Goal: Transaction & Acquisition: Purchase product/service

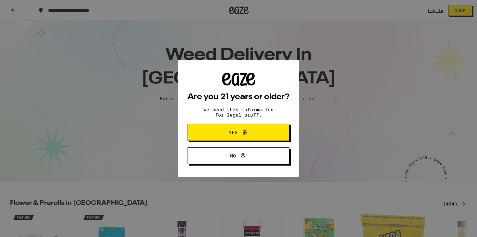
click at [265, 133] on button "Yes" at bounding box center [238, 132] width 102 height 17
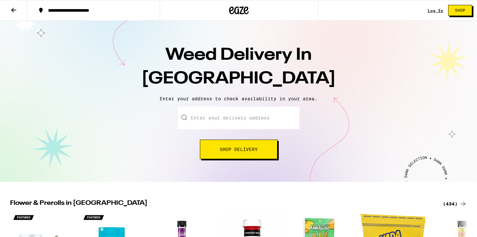
click at [434, 8] on link "Log In" at bounding box center [435, 10] width 16 height 4
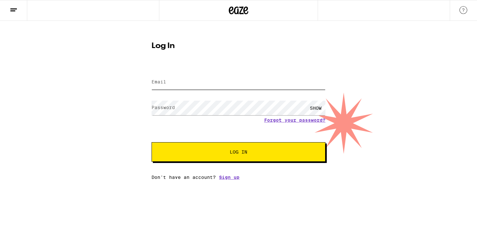
type input "colettecabaniss@gmail.com"
click at [311, 107] on div "SHOW" at bounding box center [315, 107] width 19 height 15
click at [276, 157] on button "Log In" at bounding box center [238, 151] width 174 height 19
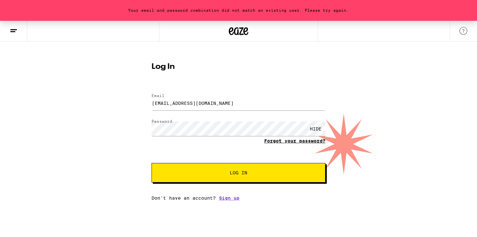
click at [276, 141] on link "Forgot your password?" at bounding box center [294, 140] width 61 height 5
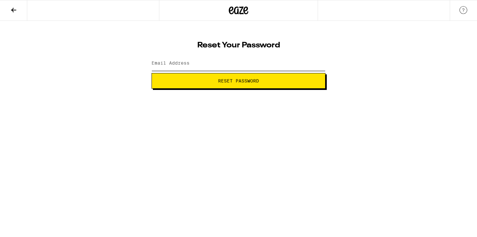
click at [246, 65] on input "Email Address" at bounding box center [238, 63] width 174 height 15
type input "colettecabaniss@gmail.com"
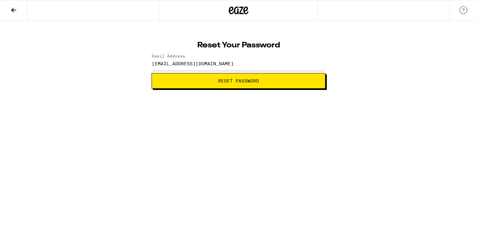
click at [238, 81] on span "Reset Password" at bounding box center [238, 80] width 41 height 5
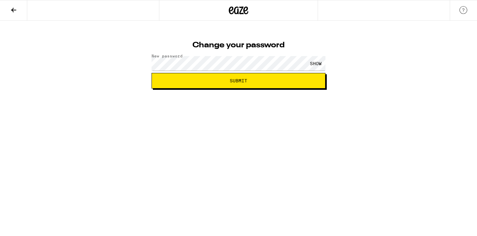
click at [319, 62] on div "SHOW" at bounding box center [315, 63] width 19 height 15
click at [315, 78] on span "Submit" at bounding box center [238, 80] width 163 height 5
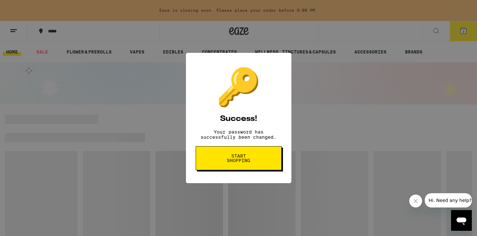
click at [269, 161] on button "Start shopping" at bounding box center [238, 158] width 86 height 24
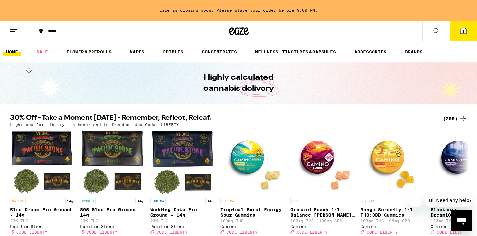
click at [11, 30] on icon at bounding box center [14, 31] width 8 height 8
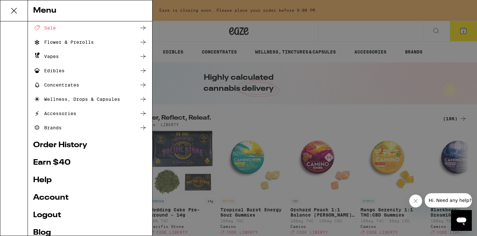
scroll to position [61, 0]
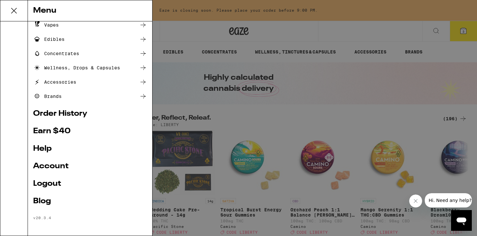
click at [68, 167] on link "Account" at bounding box center [90, 166] width 114 height 8
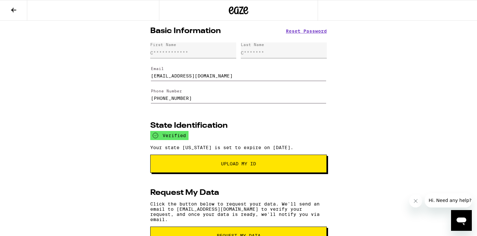
click at [183, 96] on input "(707) 391-6798" at bounding box center [238, 95] width 175 height 18
drag, startPoint x: 195, startPoint y: 101, endPoint x: 152, endPoint y: 100, distance: 43.8
click at [149, 103] on div "**********" at bounding box center [238, 179] width 187 height 317
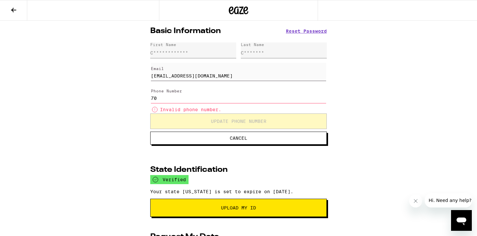
type input "7"
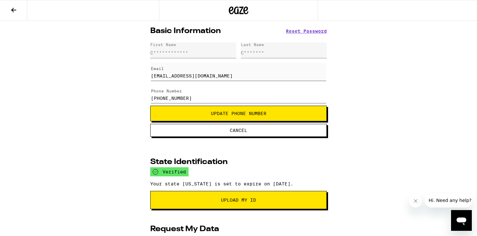
type input "(917) 622-3875"
click at [181, 115] on span "Update Phone Number" at bounding box center [238, 113] width 165 height 5
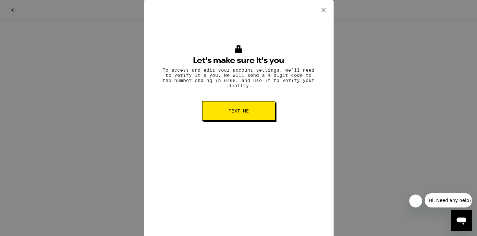
click at [223, 118] on button "Text me" at bounding box center [238, 110] width 73 height 19
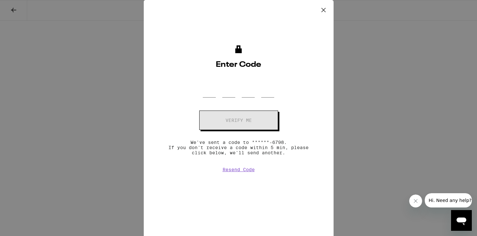
click at [327, 11] on icon at bounding box center [323, 10] width 10 height 10
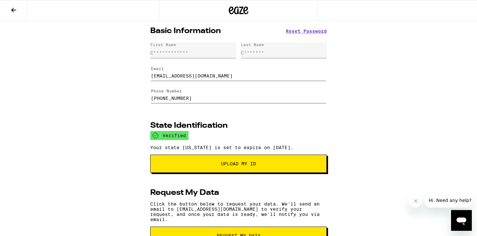
click at [234, 14] on icon at bounding box center [238, 11] width 19 height 12
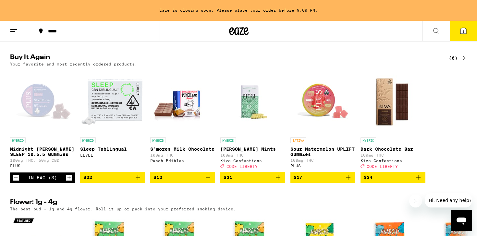
scroll to position [666, 0]
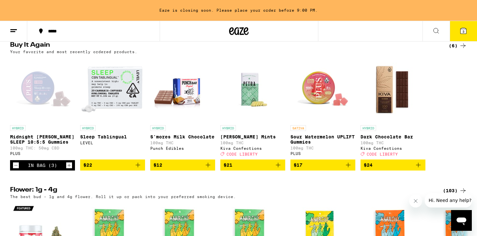
click at [454, 31] on button "3" at bounding box center [462, 31] width 27 height 20
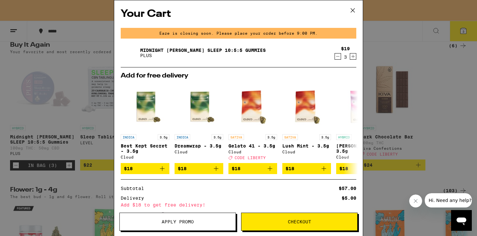
click at [336, 59] on icon "Decrement" at bounding box center [338, 57] width 6 height 8
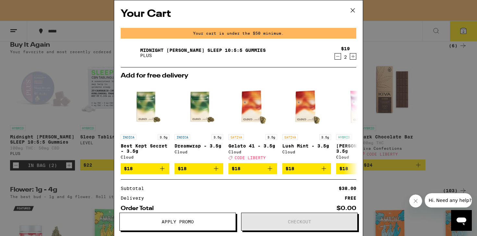
click at [336, 59] on icon "Decrement" at bounding box center [338, 57] width 6 height 8
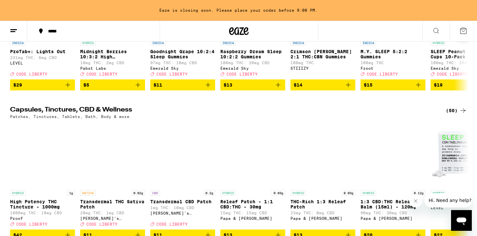
scroll to position [2705, 0]
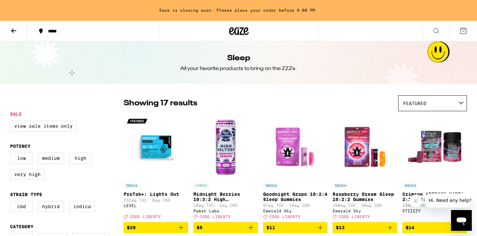
click at [454, 57] on div "Sleep All your favorite products to bring on the ZZZs." at bounding box center [238, 62] width 477 height 42
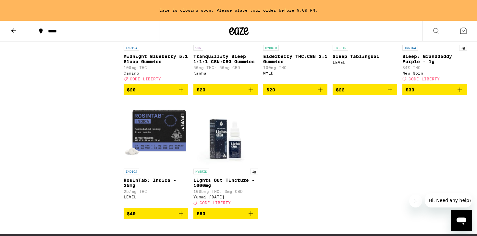
scroll to position [266, 0]
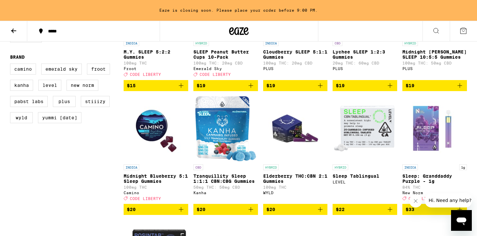
click at [293, 145] on img "Open page for Elderberry THC:CBN 2:1 Gummies from WYLD" at bounding box center [295, 128] width 65 height 65
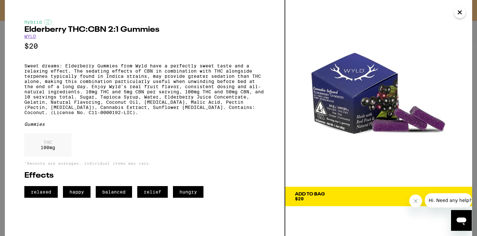
click at [461, 15] on icon "Close" at bounding box center [459, 12] width 8 height 10
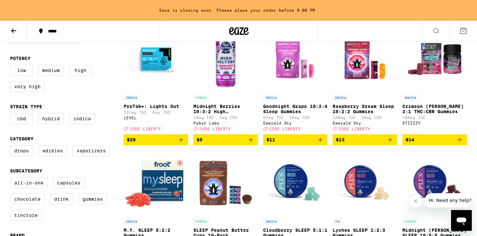
scroll to position [8, 0]
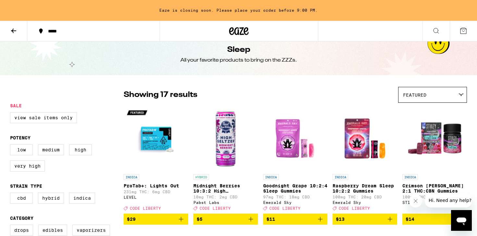
click at [148, 142] on img "Open page for ProTab+: Lights Out from LEVEL" at bounding box center [156, 138] width 65 height 65
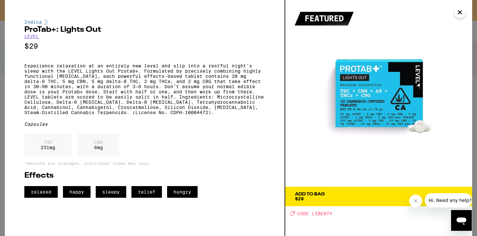
click at [363, 196] on span "Add To Bag $29" at bounding box center [378, 196] width 167 height 9
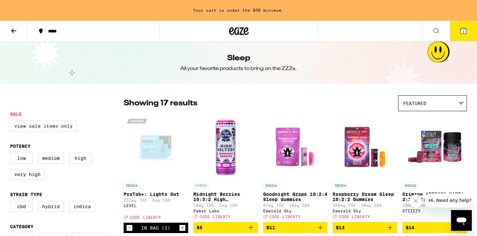
click at [47, 131] on label "View Sale Items Only" at bounding box center [43, 126] width 67 height 11
click at [12, 122] on input "View Sale Items Only" at bounding box center [11, 122] width 0 height 0
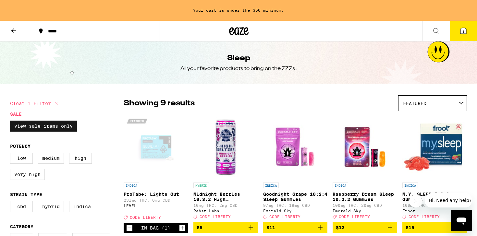
click at [47, 131] on label "View Sale Items Only" at bounding box center [43, 126] width 67 height 11
click at [12, 122] on input "View Sale Items Only" at bounding box center [11, 122] width 0 height 0
checkbox input "false"
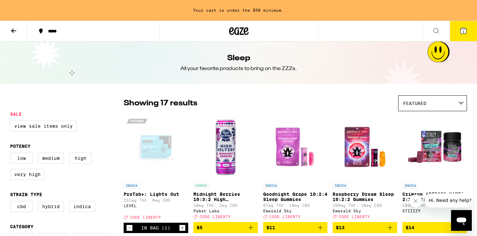
click at [17, 24] on button at bounding box center [13, 31] width 27 height 20
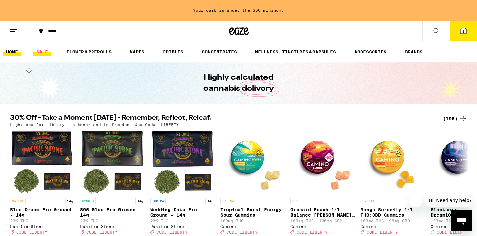
click at [39, 51] on link "SALE" at bounding box center [42, 52] width 18 height 8
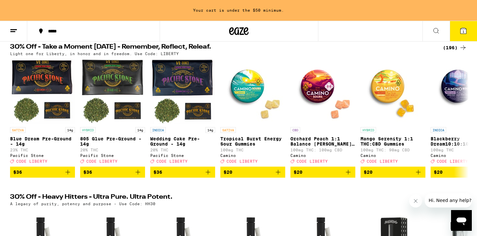
scroll to position [13, 0]
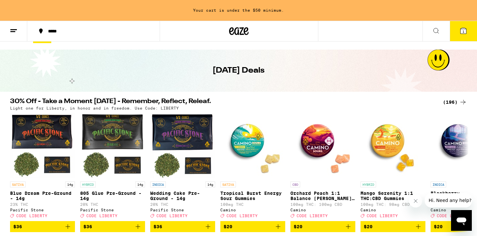
click at [459, 102] on icon at bounding box center [463, 102] width 8 height 8
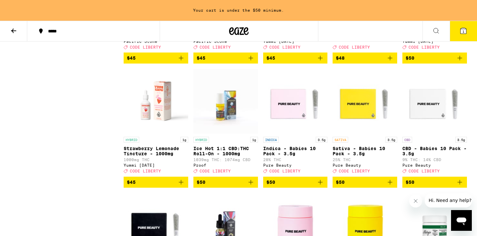
scroll to position [4391, 0]
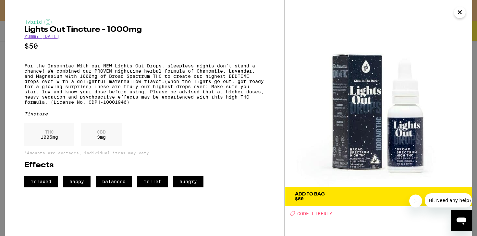
click at [319, 195] on div "Add To Bag" at bounding box center [310, 194] width 30 height 5
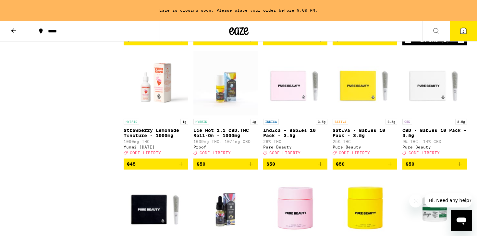
click at [457, 31] on button "2" at bounding box center [462, 31] width 27 height 20
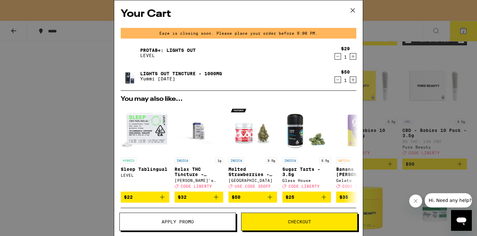
click at [188, 49] on link "ProTab+: Lights Out" at bounding box center [167, 50] width 55 height 5
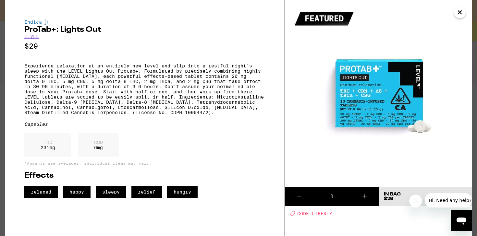
click at [462, 15] on icon "Close" at bounding box center [459, 12] width 8 height 10
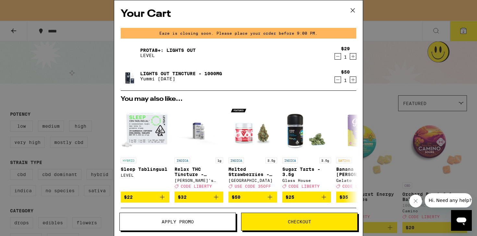
click at [390, 77] on div "Your Cart Eaze is closing soon. Please place your order before 9:00 PM. ProTab+…" at bounding box center [238, 118] width 477 height 236
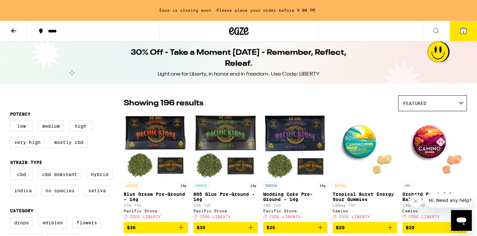
click at [439, 30] on icon at bounding box center [436, 31] width 8 height 8
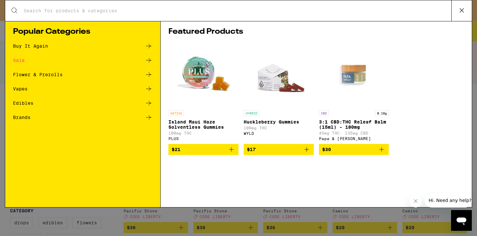
click at [419, 15] on div "Search for Products" at bounding box center [238, 10] width 466 height 21
click at [242, 7] on div "Search for Products" at bounding box center [238, 10] width 466 height 21
click at [196, 12] on input "Search for Products" at bounding box center [237, 11] width 428 height 6
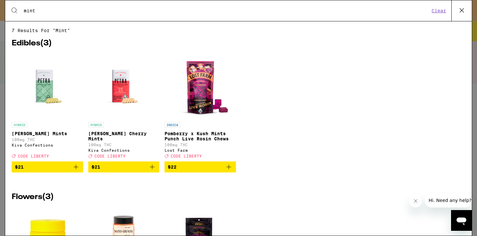
type input "mint"
click at [35, 90] on img "Open page for Petra Moroccan Mints from Kiva Confections" at bounding box center [47, 86] width 65 height 65
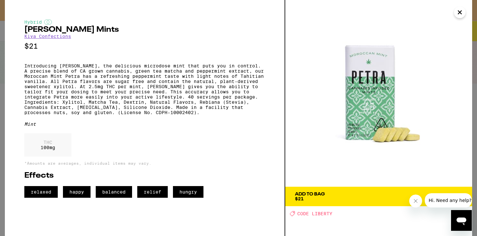
click at [316, 188] on button "Add To Bag $21" at bounding box center [378, 196] width 187 height 19
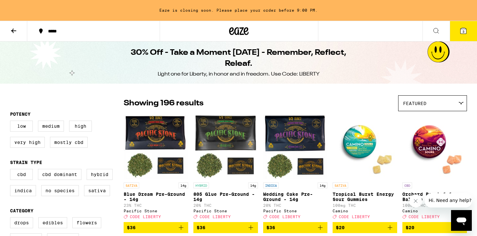
click at [455, 38] on button "3" at bounding box center [462, 31] width 27 height 20
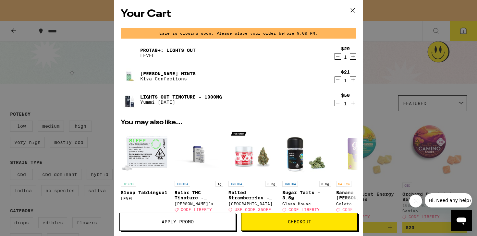
click at [184, 98] on link "Lights Out Tincture - 1000mg" at bounding box center [181, 96] width 82 height 5
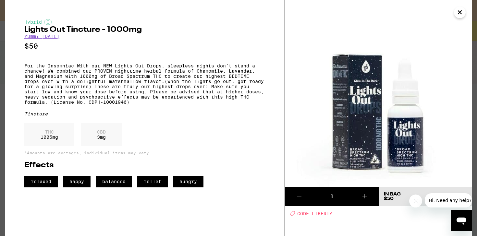
click at [54, 35] on link "Yummi [DATE]" at bounding box center [41, 36] width 35 height 5
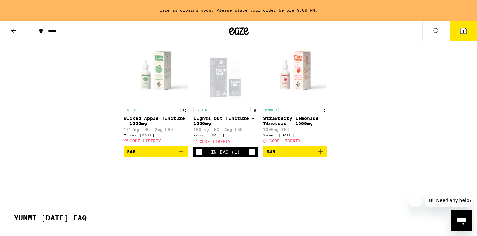
scroll to position [116, 0]
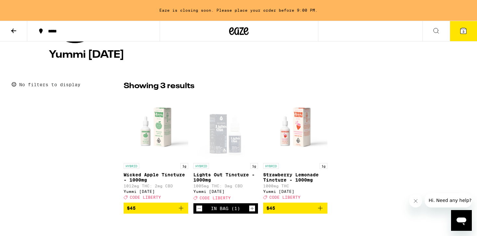
click at [19, 32] on button at bounding box center [13, 31] width 27 height 20
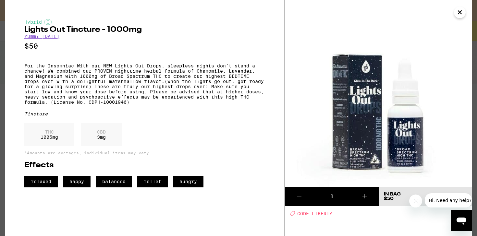
click at [317, 47] on img at bounding box center [378, 93] width 187 height 187
click at [460, 15] on icon "Close" at bounding box center [459, 12] width 8 height 10
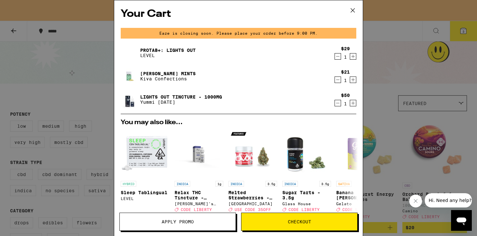
click at [355, 10] on icon at bounding box center [353, 11] width 10 height 10
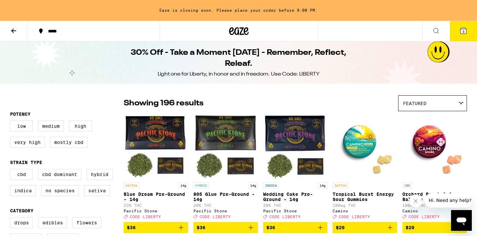
click at [16, 30] on icon at bounding box center [14, 31] width 8 height 8
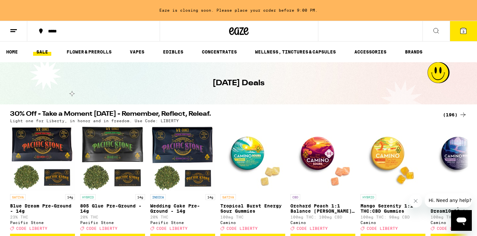
click at [463, 34] on icon at bounding box center [463, 31] width 8 height 8
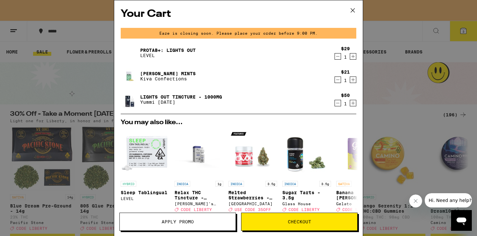
click at [201, 97] on link "Lights Out Tincture - 1000mg" at bounding box center [181, 96] width 82 height 5
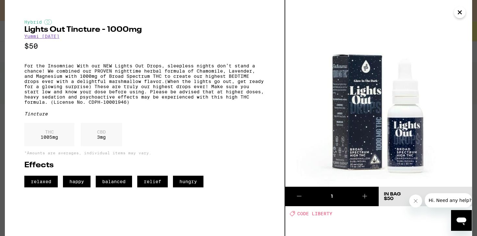
click at [464, 15] on button "Close" at bounding box center [460, 12] width 12 height 12
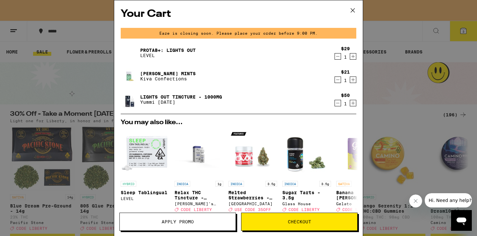
click at [335, 59] on icon "Decrement" at bounding box center [338, 57] width 6 height 8
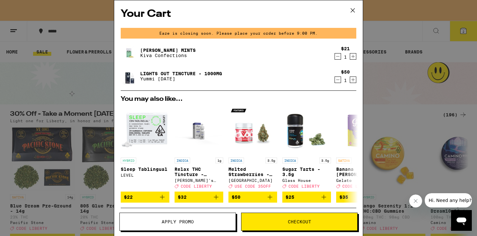
click at [340, 58] on icon "Decrement" at bounding box center [338, 57] width 6 height 8
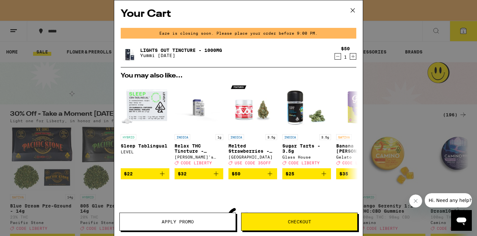
click at [298, 223] on span "Checkout" at bounding box center [299, 221] width 23 height 5
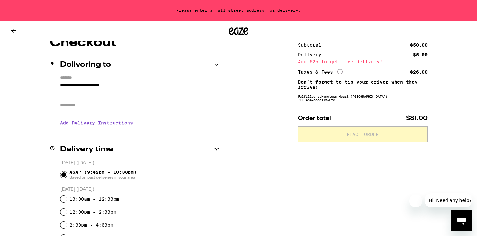
scroll to position [84, 0]
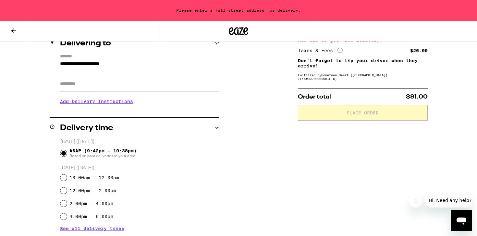
click at [137, 64] on input "**********" at bounding box center [139, 65] width 159 height 11
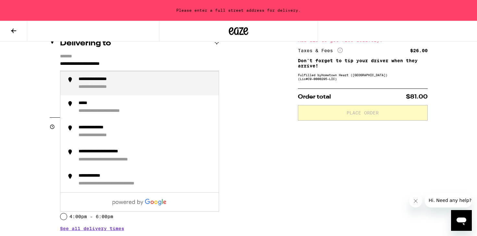
click at [122, 66] on input "**********" at bounding box center [139, 65] width 159 height 11
click at [121, 67] on input "**********" at bounding box center [139, 65] width 159 height 11
click at [116, 88] on div "**********" at bounding box center [103, 87] width 50 height 6
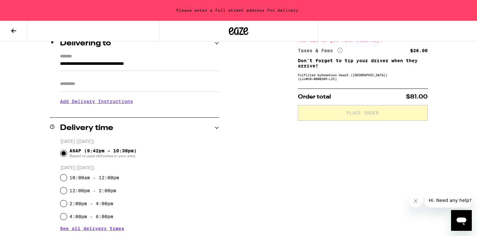
type input "**********"
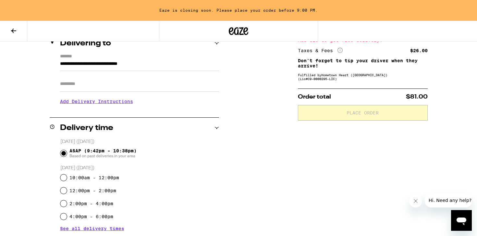
click at [116, 88] on input "Apt/Suite" at bounding box center [139, 84] width 159 height 16
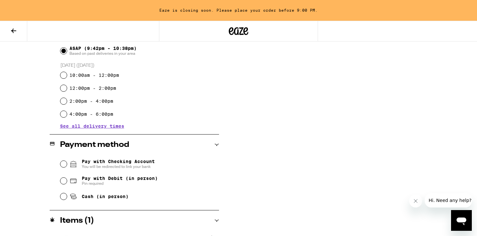
scroll to position [211, 0]
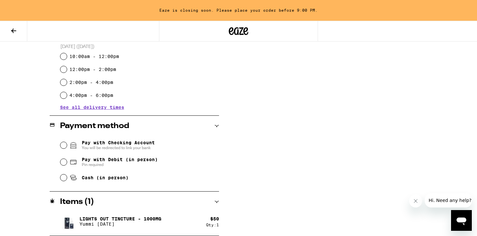
type input "*****"
click at [142, 160] on span "Pay with Debit (in person)" at bounding box center [120, 159] width 76 height 5
click at [67, 160] on input "Pay with Debit (in person) Pin required" at bounding box center [63, 162] width 6 height 6
radio input "true"
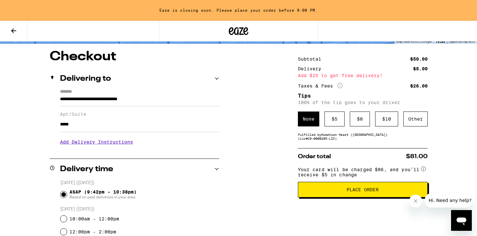
scroll to position [49, 0]
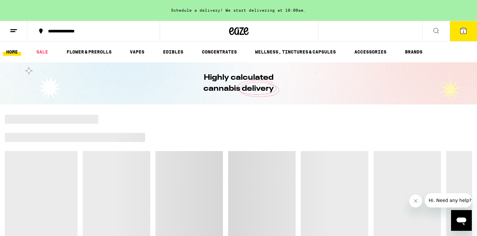
click at [458, 33] on button "1" at bounding box center [462, 31] width 27 height 20
